Goal: Information Seeking & Learning: Learn about a topic

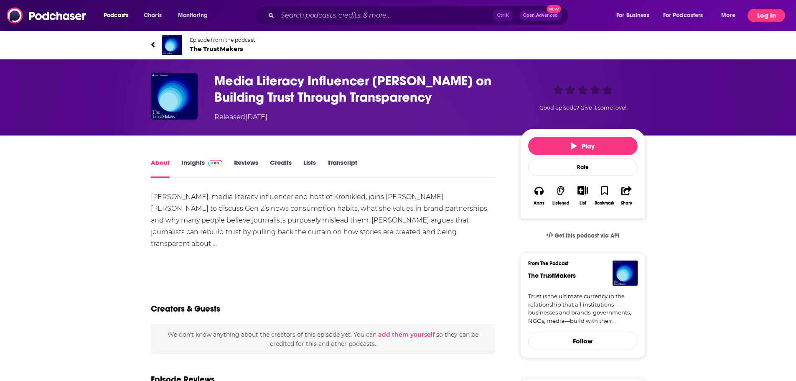
click at [767, 13] on button "Log In" at bounding box center [767, 15] width 38 height 13
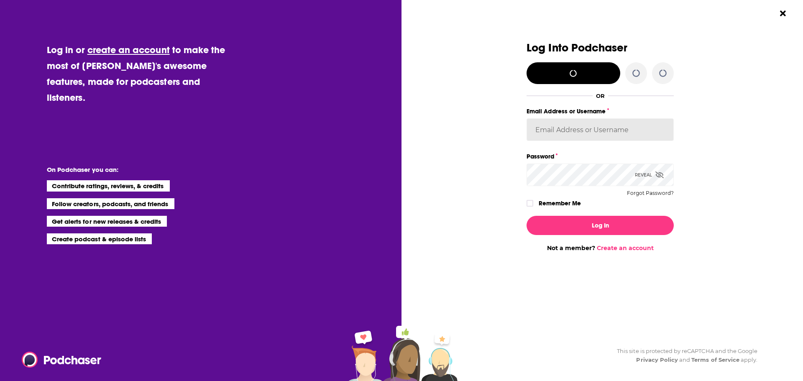
type input "[EMAIL_ADDRESS][PERSON_NAME][DOMAIN_NAME]"
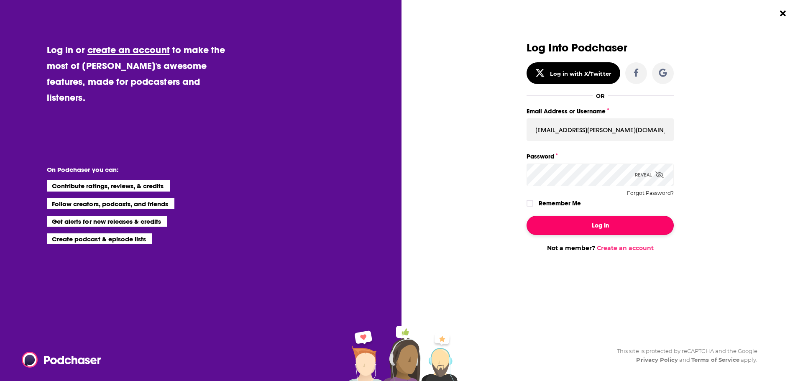
click at [627, 224] on button "Log In" at bounding box center [599, 225] width 147 height 19
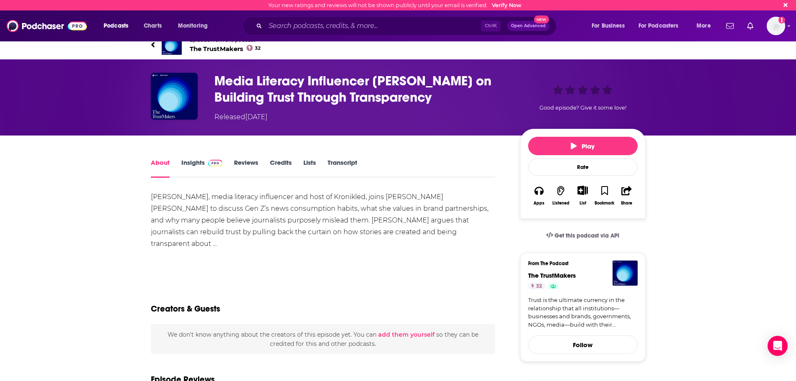
click at [195, 161] on link "Insights" at bounding box center [201, 167] width 41 height 19
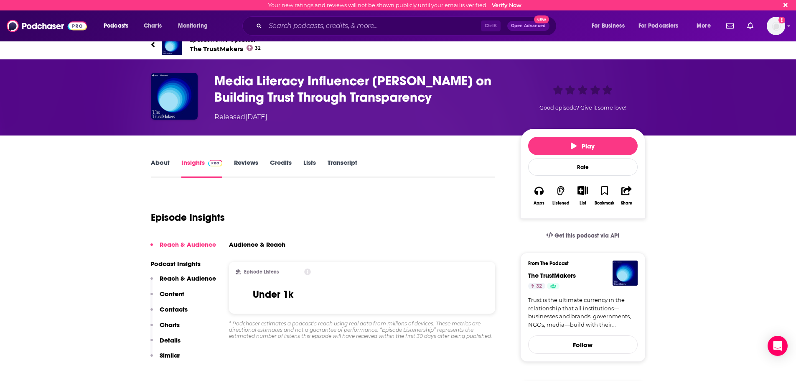
click at [242, 157] on div "About Insights Reviews Credits Lists Transcript" at bounding box center [323, 167] width 345 height 20
click at [242, 162] on link "Reviews" at bounding box center [246, 167] width 24 height 19
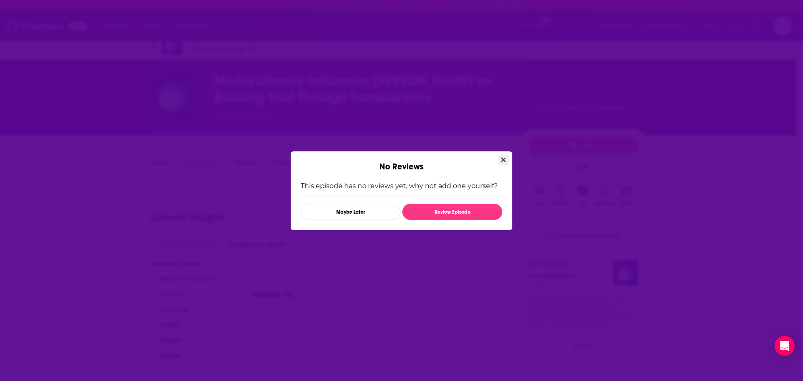
click at [505, 163] on icon "Close" at bounding box center [503, 159] width 5 height 7
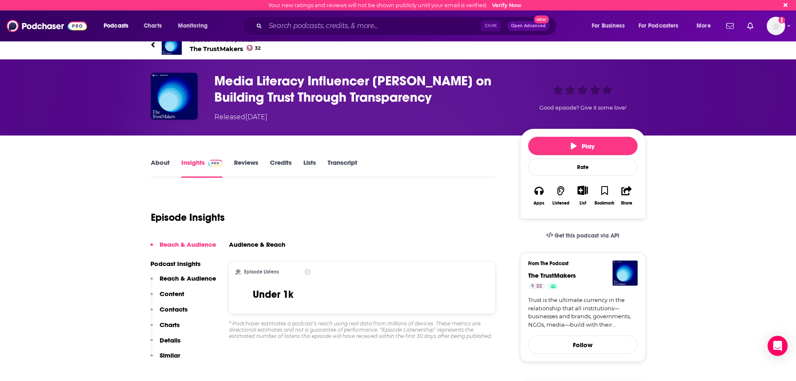
click at [291, 165] on link "Credits" at bounding box center [281, 167] width 22 height 19
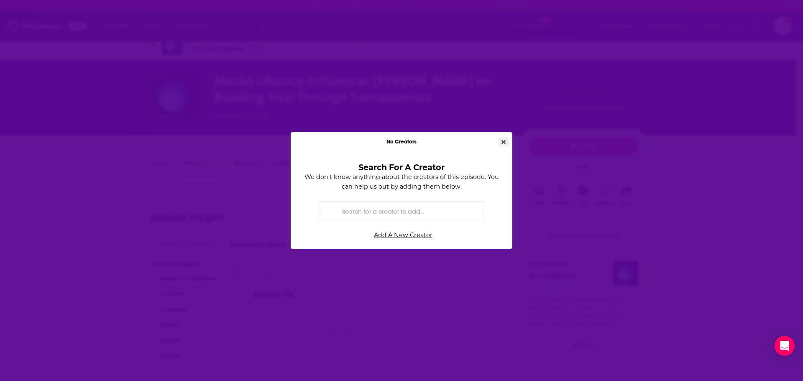
click at [499, 145] on button "Close" at bounding box center [503, 142] width 11 height 10
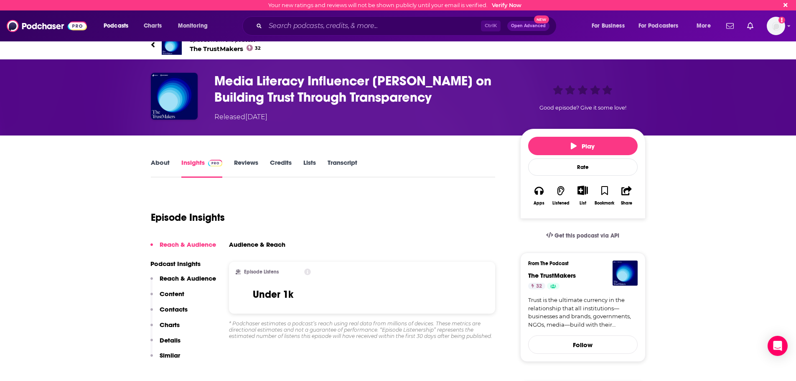
click at [311, 160] on link "Lists" at bounding box center [309, 167] width 13 height 19
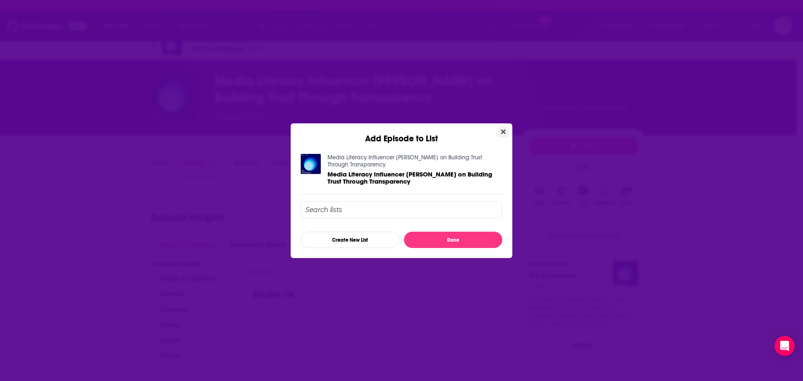
click at [500, 135] on button "Close" at bounding box center [502, 132] width 11 height 10
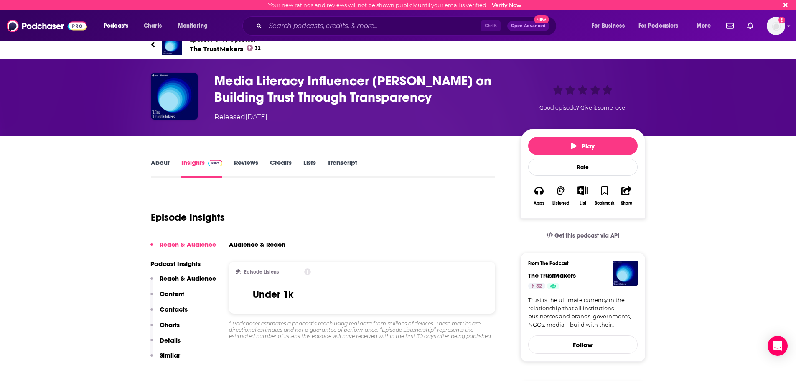
click at [347, 166] on link "Transcript" at bounding box center [343, 167] width 30 height 19
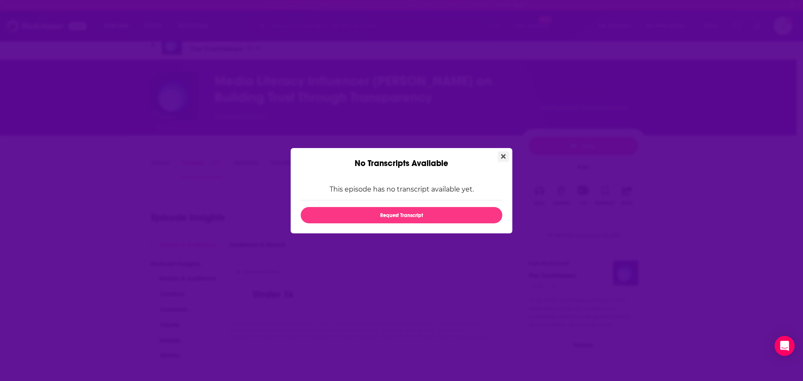
click at [503, 158] on icon "Close" at bounding box center [503, 156] width 5 height 7
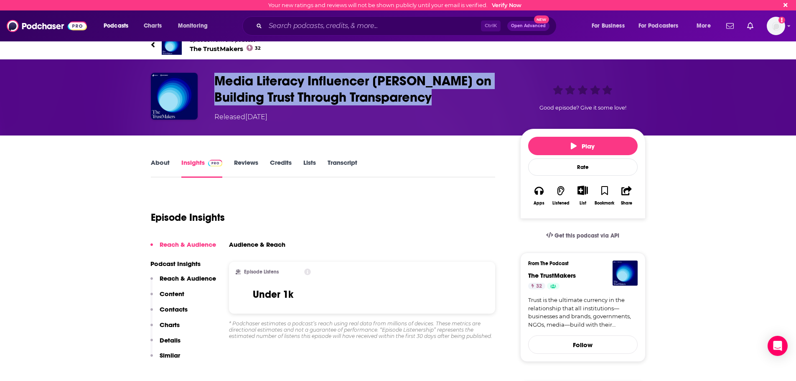
drag, startPoint x: 242, startPoint y: 79, endPoint x: 427, endPoint y: 97, distance: 186.1
click at [427, 97] on h3 "Media Literacy Influencer [PERSON_NAME] on Building Trust Through Transparency" at bounding box center [360, 89] width 293 height 33
click at [428, 97] on h3 "Media Literacy Influencer [PERSON_NAME] on Building Trust Through Transparency" at bounding box center [360, 89] width 293 height 33
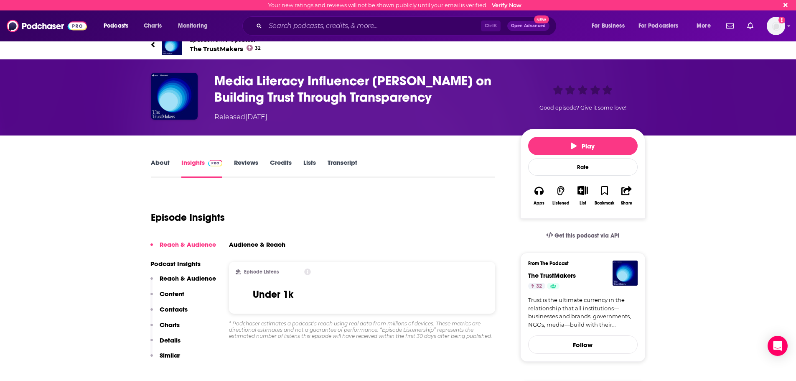
drag, startPoint x: 439, startPoint y: 97, endPoint x: 214, endPoint y: 79, distance: 226.4
click at [214, 79] on div "Media Literacy Influencer [PERSON_NAME] on Building Trust Through Transparency …" at bounding box center [398, 97] width 495 height 49
copy h3 "Media Literacy Influencer [PERSON_NAME] on Building Trust Through Transparency"
